Goal: Transaction & Acquisition: Purchase product/service

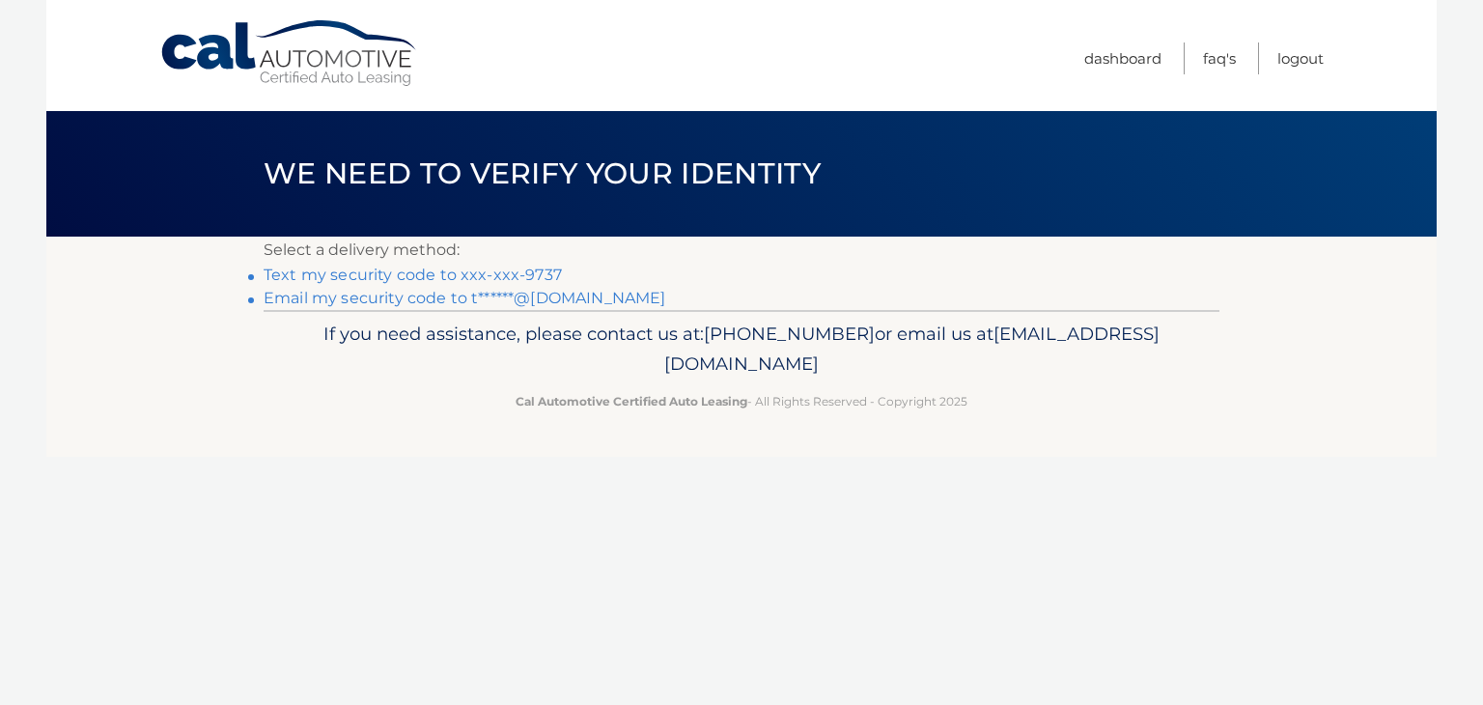
click at [462, 271] on link "Text my security code to xxx-xxx-9737" at bounding box center [413, 275] width 298 height 18
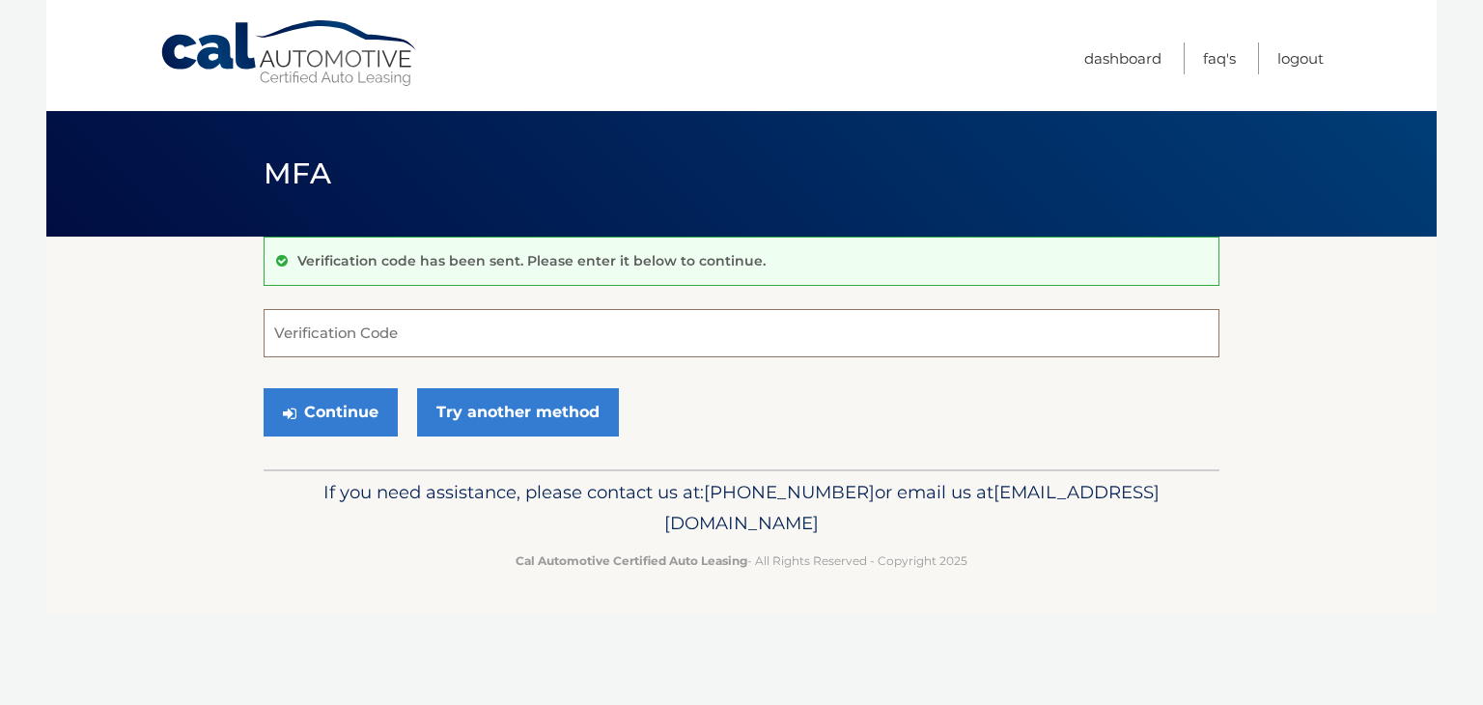
click at [456, 348] on input "Verification Code" at bounding box center [742, 333] width 956 height 48
type input "252111"
click at [360, 419] on button "Continue" at bounding box center [331, 412] width 134 height 48
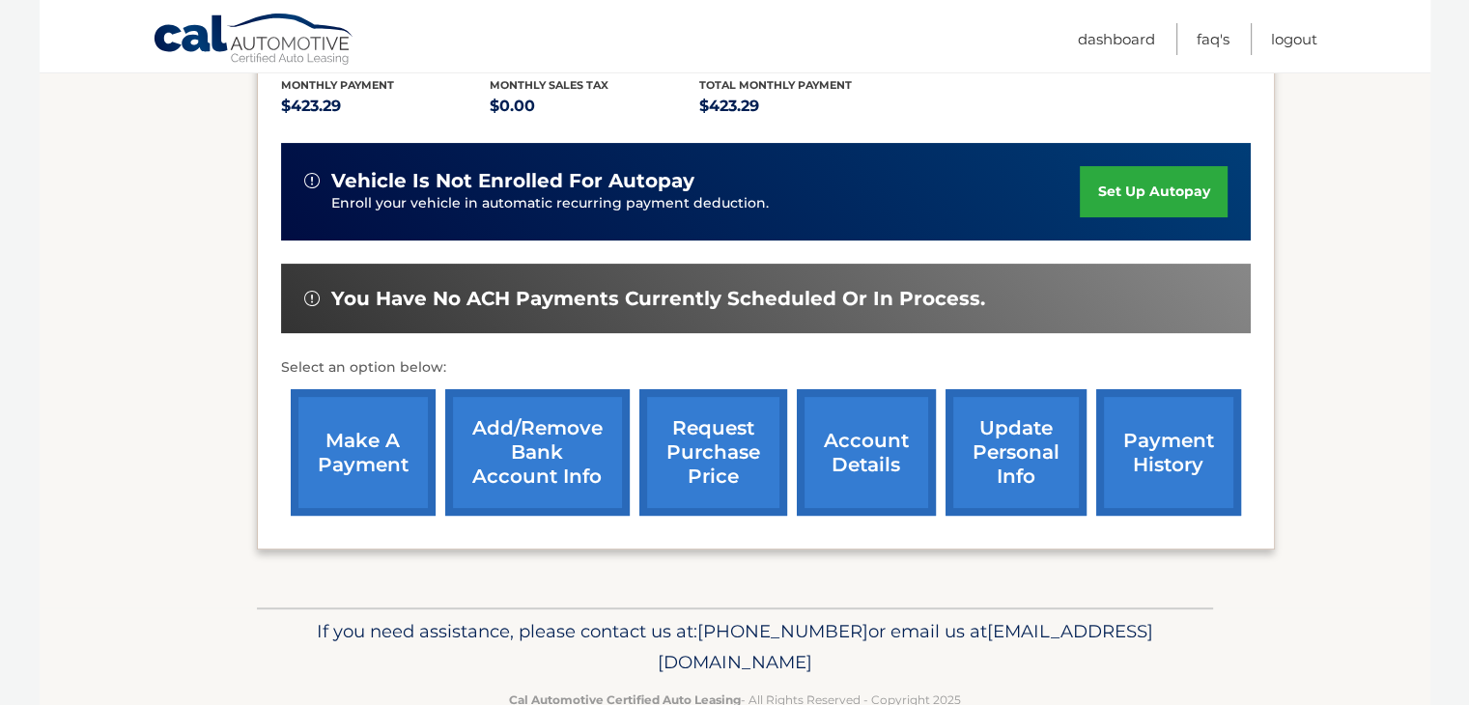
scroll to position [420, 0]
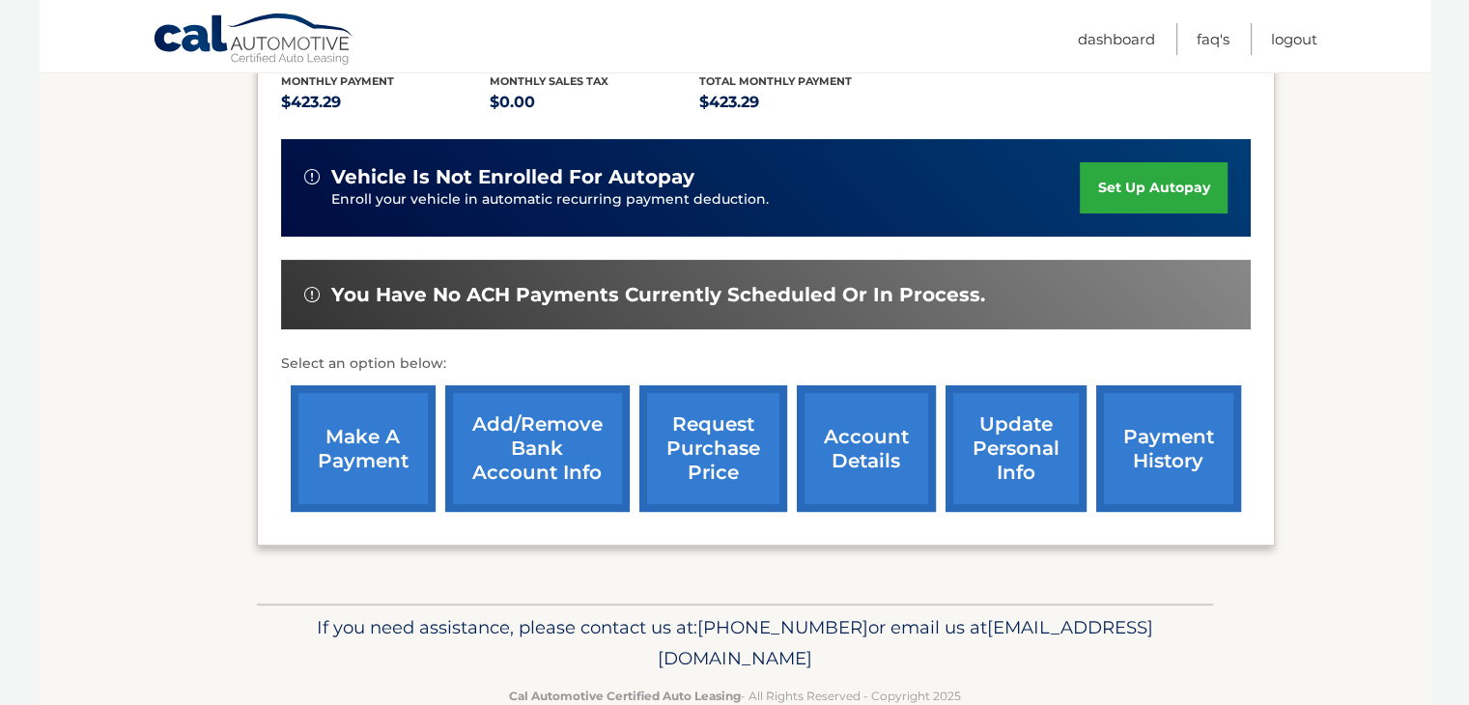
click at [380, 458] on link "make a payment" at bounding box center [363, 448] width 145 height 126
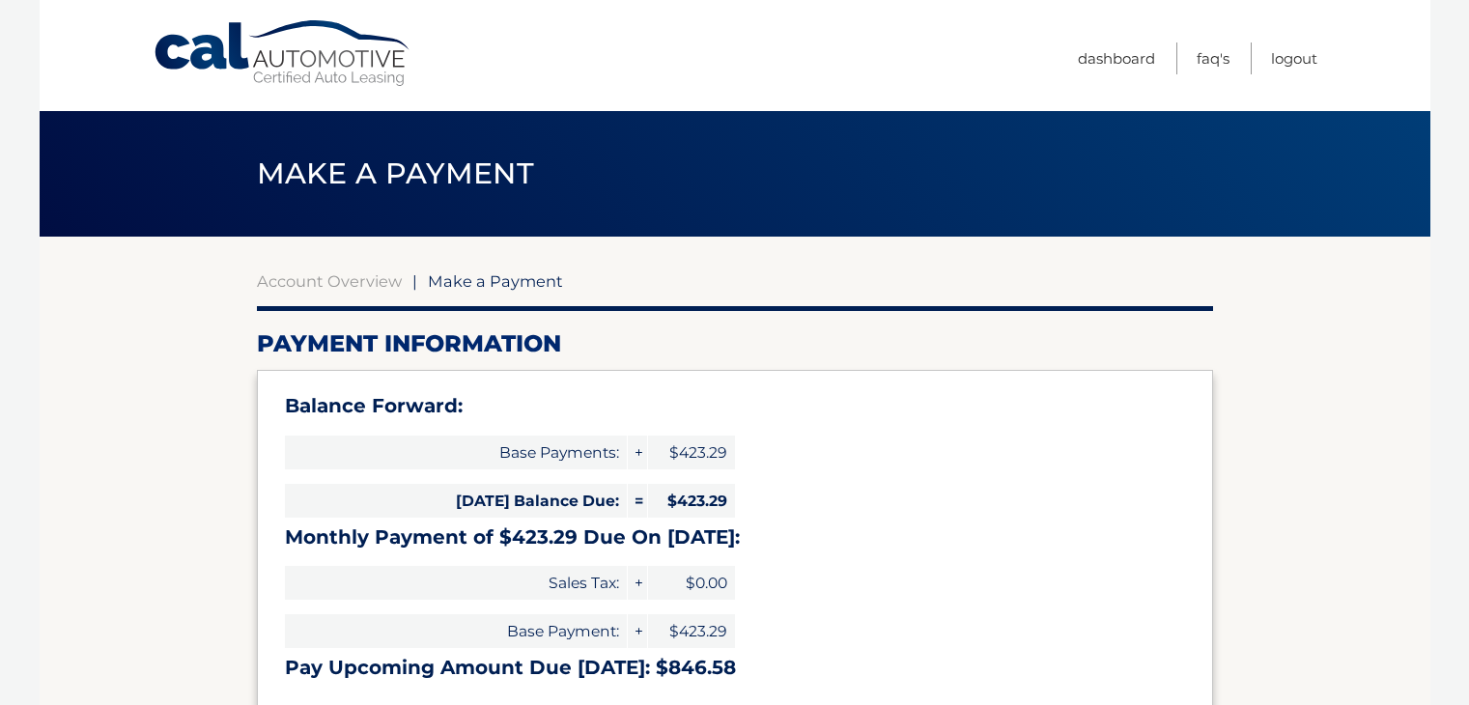
select select "ZDI2ZTFhNzQtMzMwYS00ZjRkLWIyMWUtNzllMGZkZWVmMDgw"
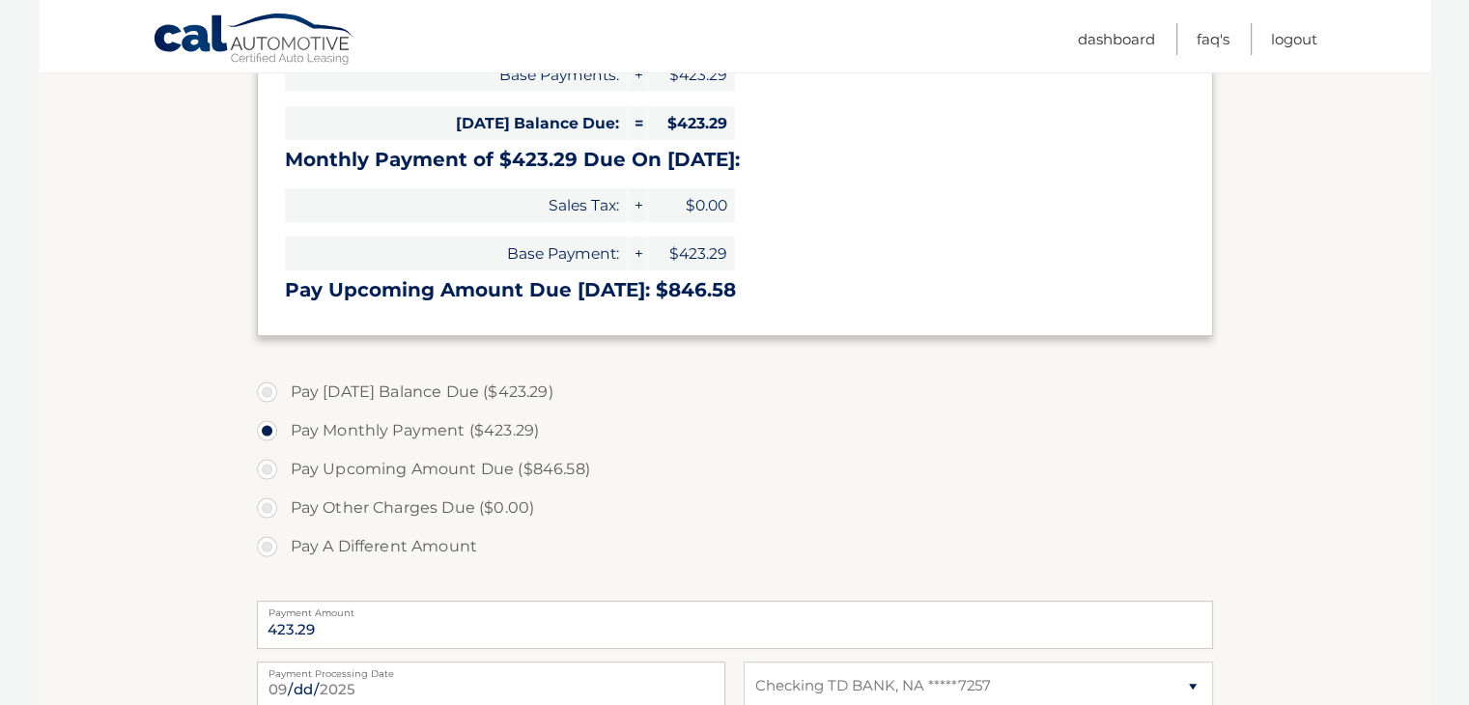
scroll to position [366, 0]
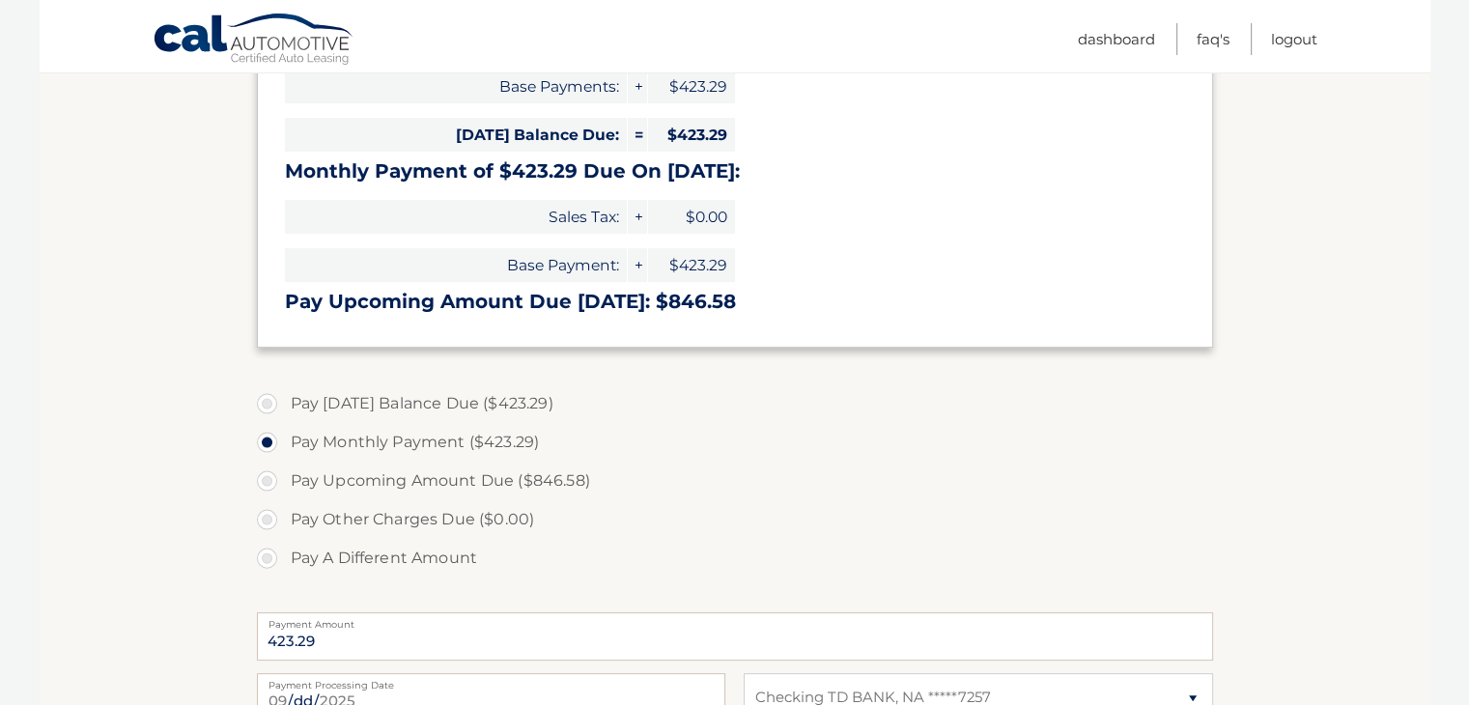
click at [264, 406] on label "Pay Today's Balance Due ($423.29)" at bounding box center [735, 403] width 956 height 39
click at [265, 406] on input "Pay Today's Balance Due ($423.29)" at bounding box center [274, 399] width 19 height 31
radio input "true"
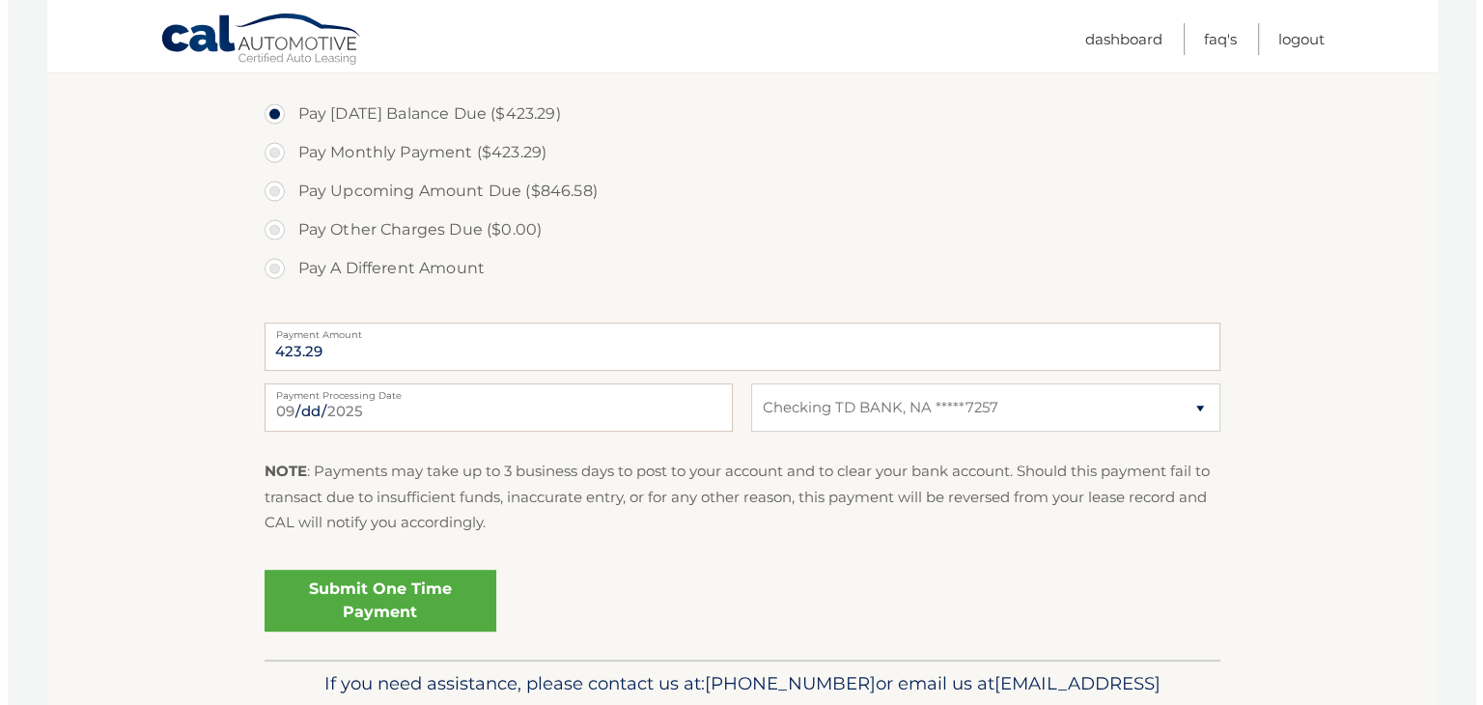
scroll to position [731, 0]
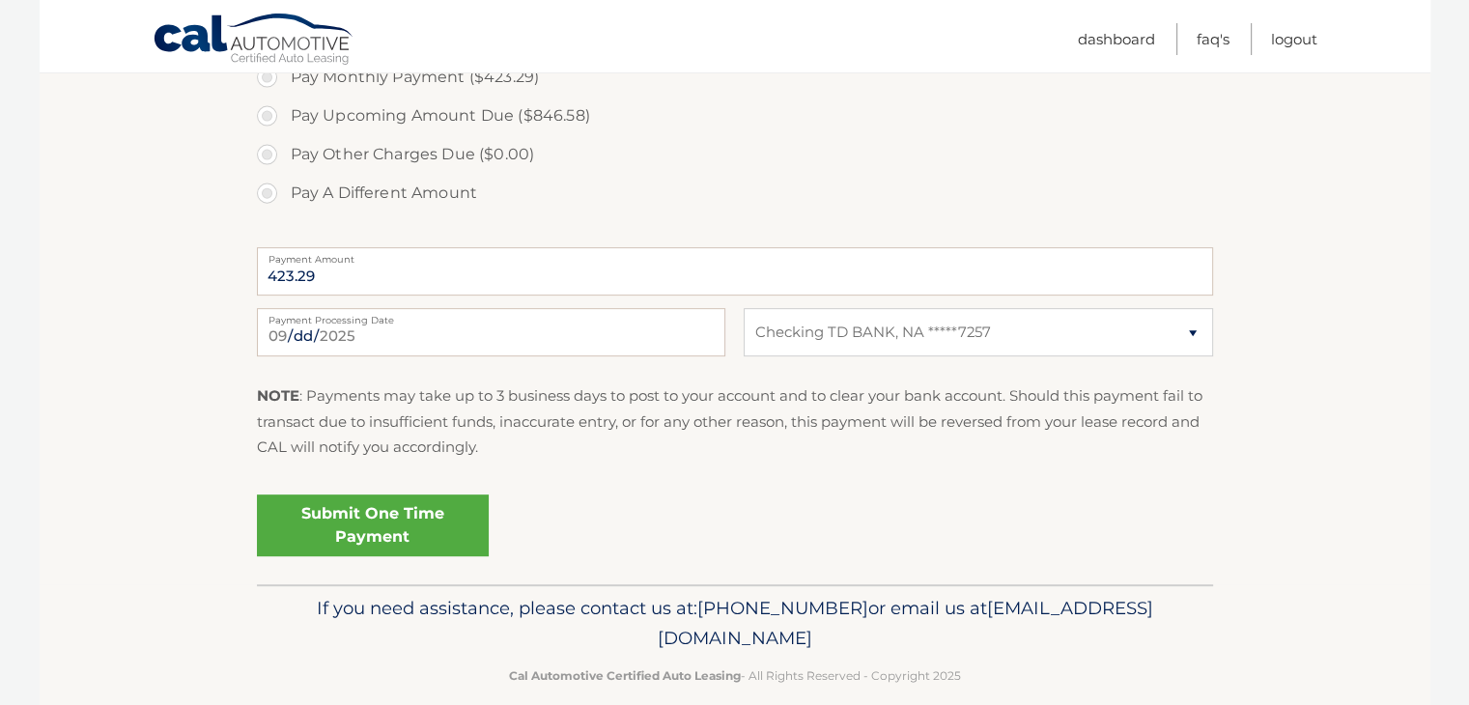
click at [374, 506] on link "Submit One Time Payment" at bounding box center [373, 525] width 232 height 62
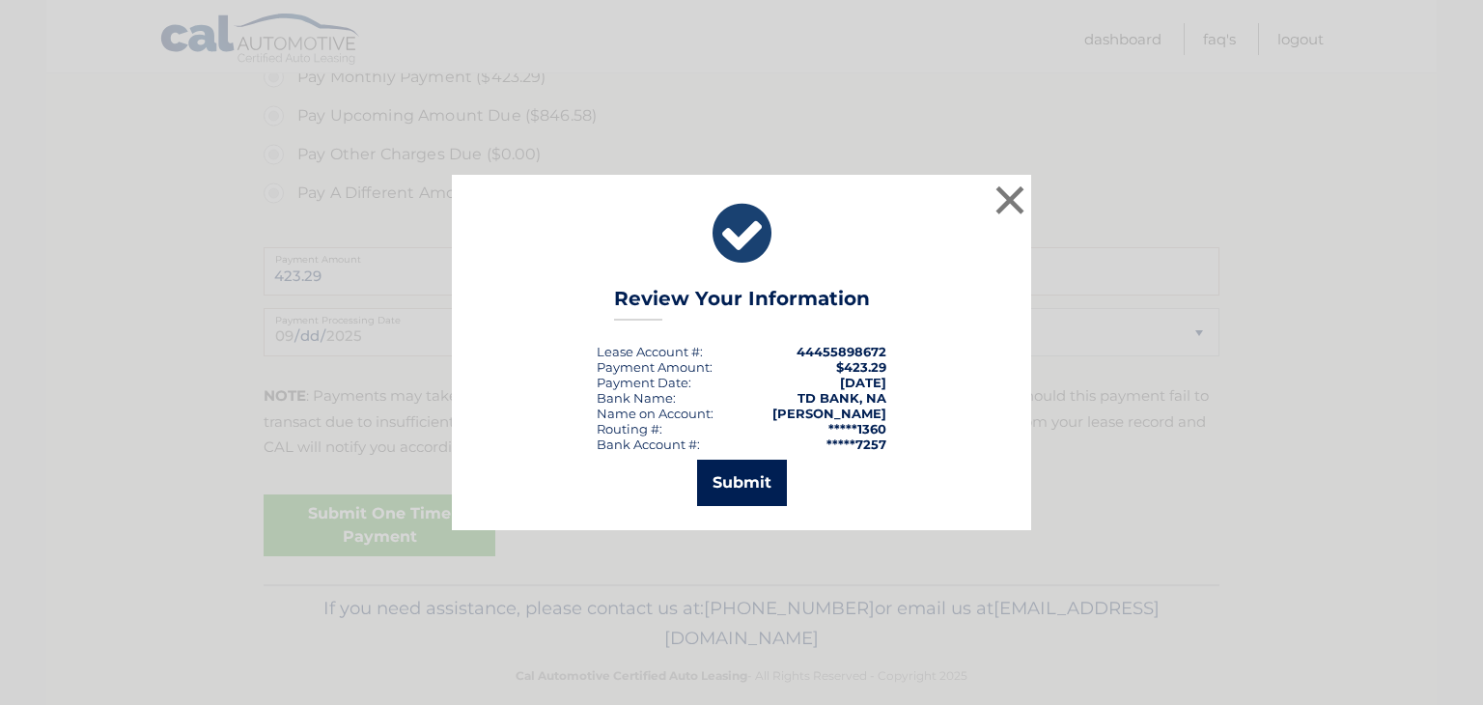
click at [756, 480] on button "Submit" at bounding box center [742, 483] width 90 height 46
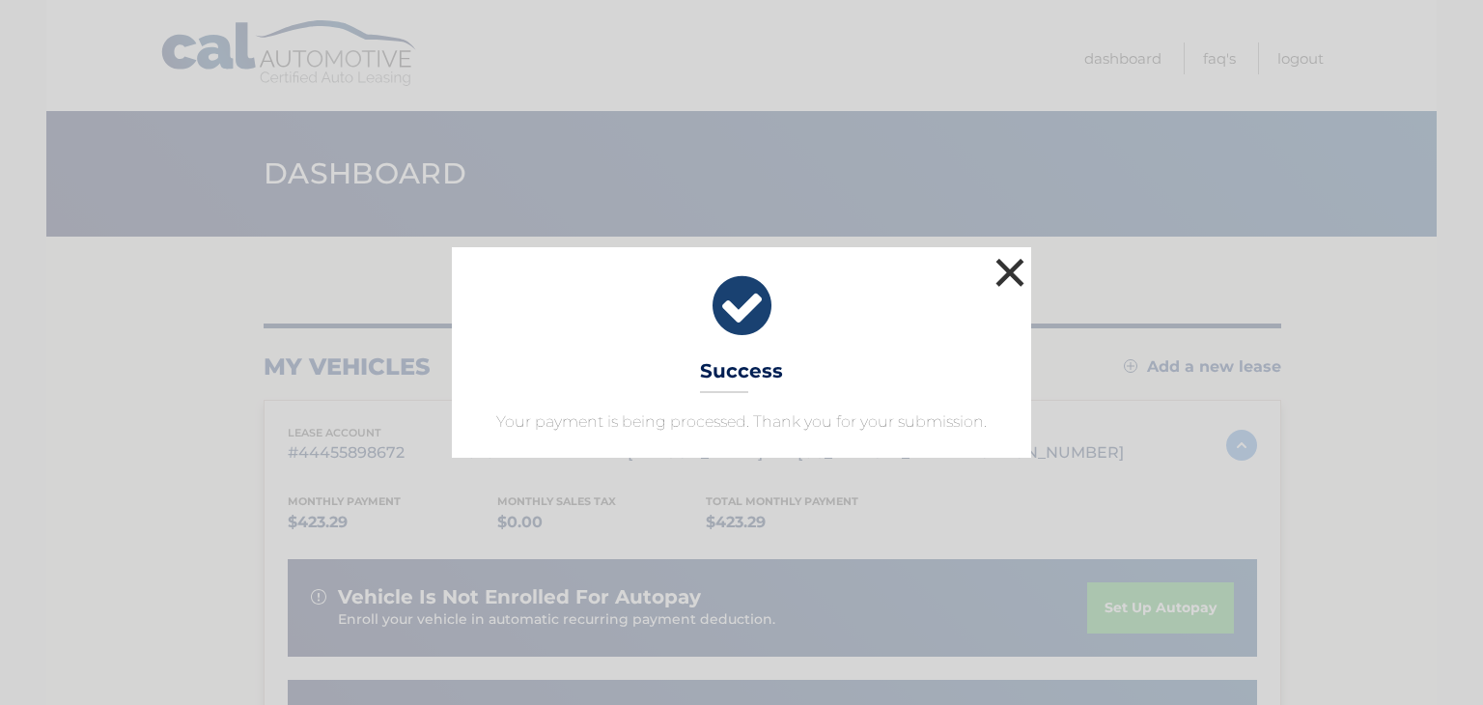
click at [1004, 275] on button "×" at bounding box center [1010, 272] width 39 height 39
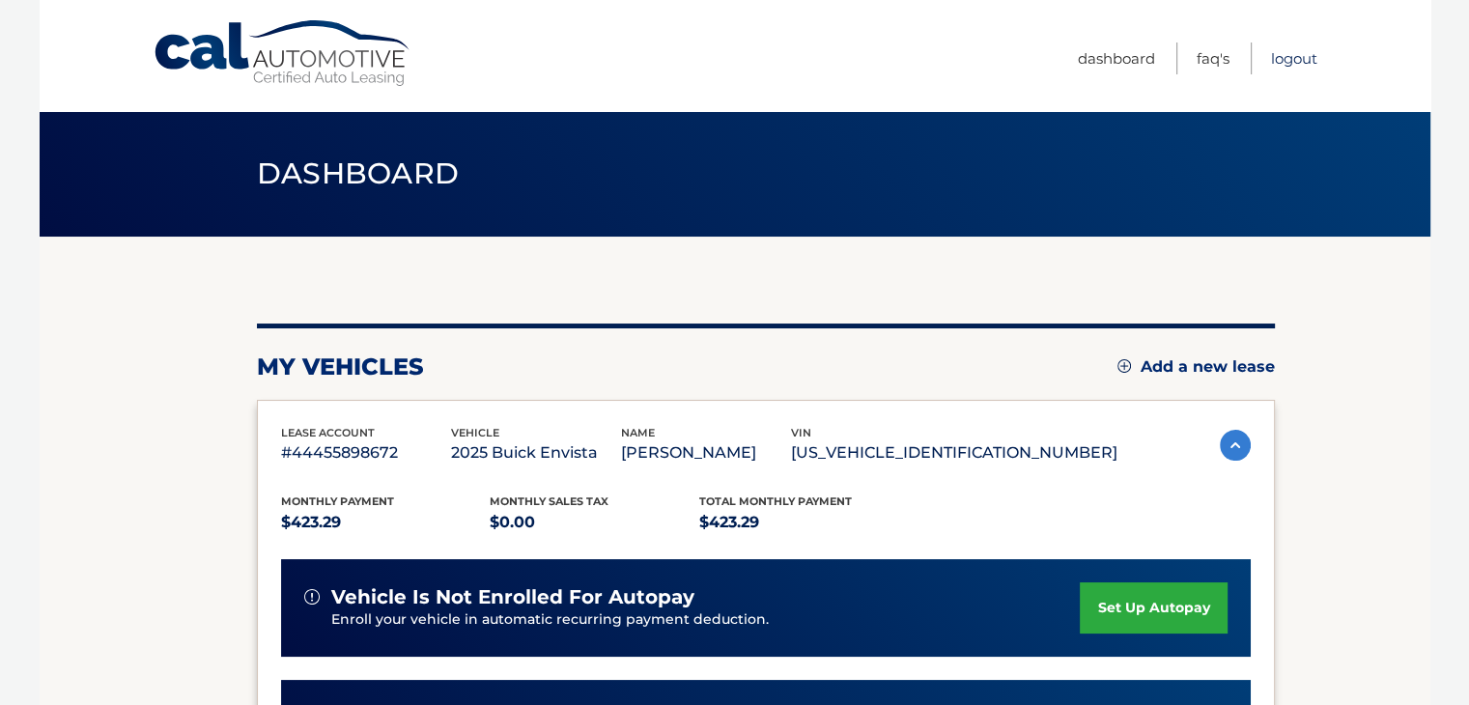
click at [1295, 63] on link "Logout" at bounding box center [1294, 58] width 46 height 32
